Goal: Information Seeking & Learning: Check status

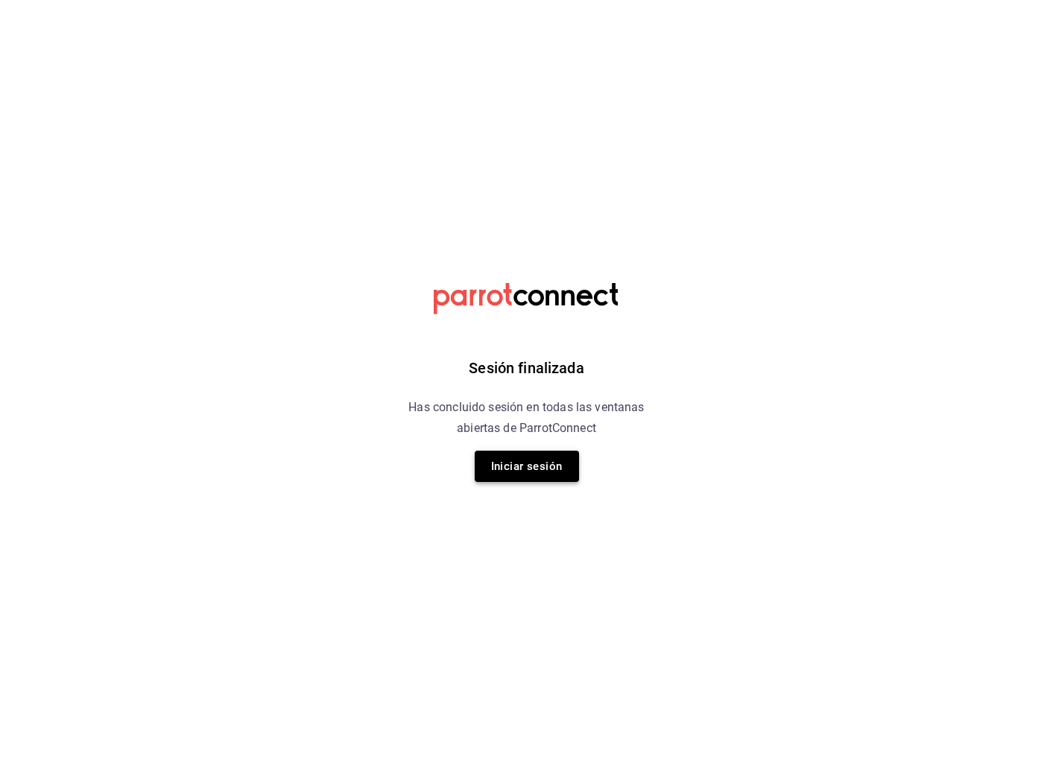
click at [532, 476] on button "Iniciar sesión" at bounding box center [527, 466] width 104 height 31
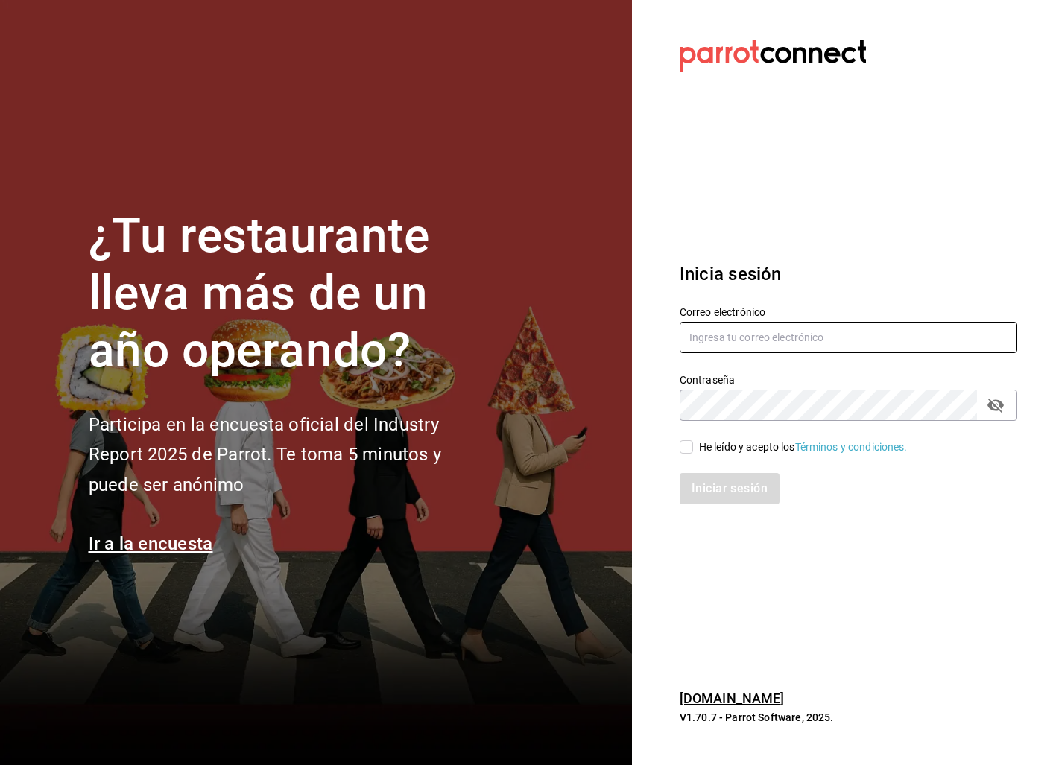
type input "laoctavacafe@gmail.com"
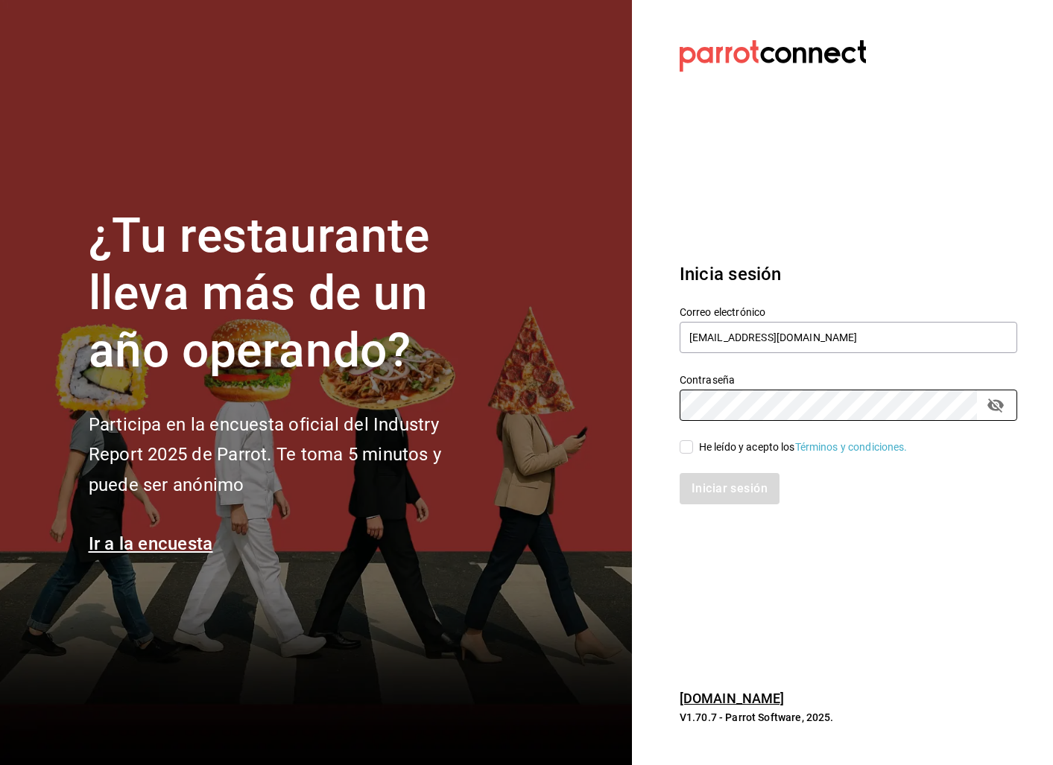
click at [691, 449] on input "He leído y acepto los Términos y condiciones." at bounding box center [685, 446] width 13 height 13
checkbox input "true"
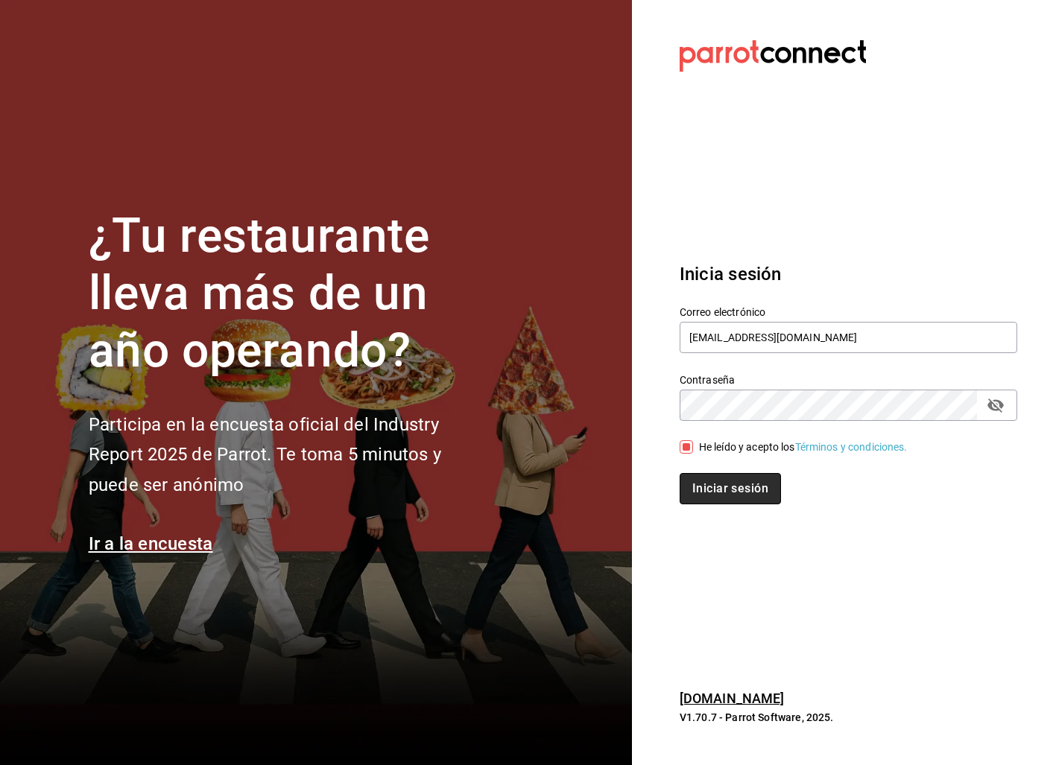
click at [717, 476] on button "Iniciar sesión" at bounding box center [729, 488] width 101 height 31
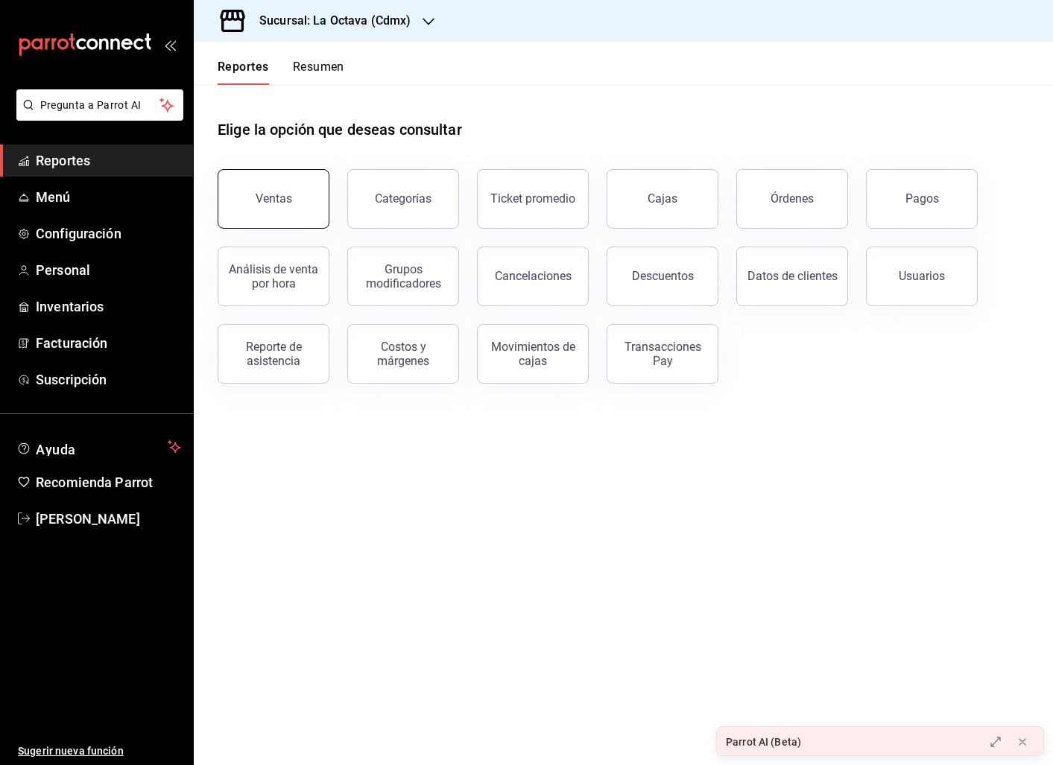
click at [315, 188] on button "Ventas" at bounding box center [274, 199] width 112 height 60
